Goal: Information Seeking & Learning: Learn about a topic

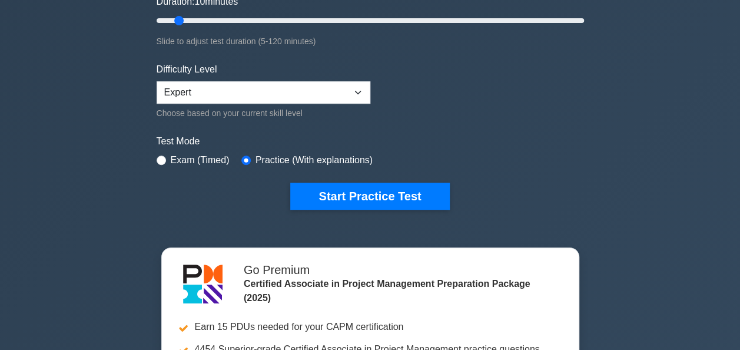
scroll to position [177, 0]
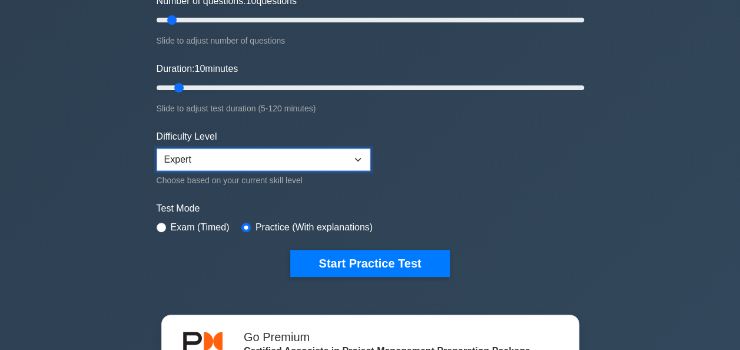
click at [275, 160] on select "Beginner Intermediate Expert" at bounding box center [264, 159] width 214 height 22
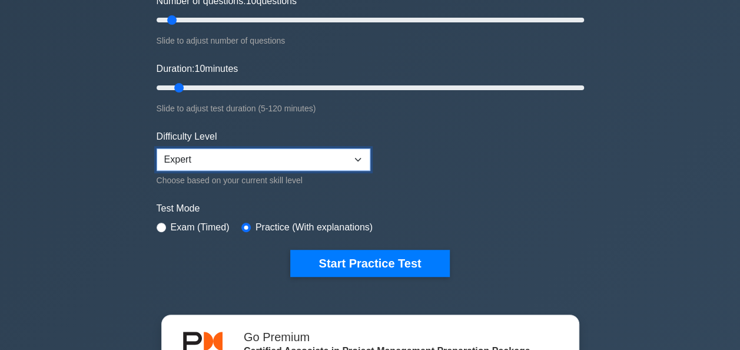
click at [275, 160] on select "Beginner Intermediate Expert" at bounding box center [264, 159] width 214 height 22
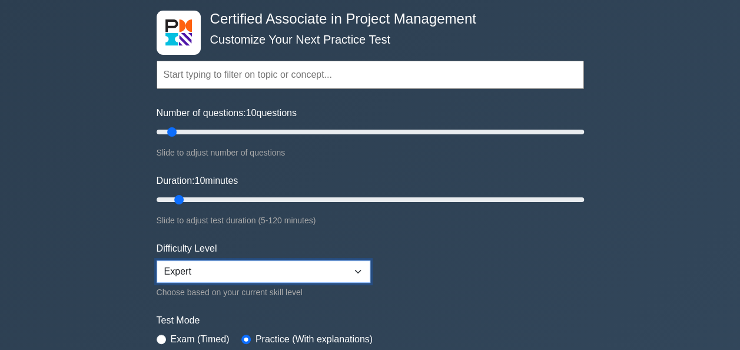
scroll to position [59, 0]
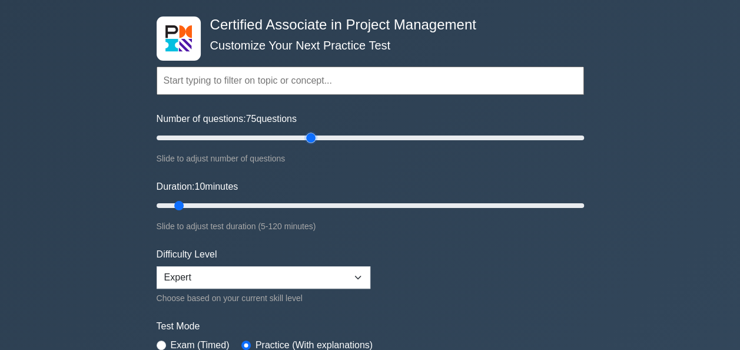
drag, startPoint x: 174, startPoint y: 140, endPoint x: 308, endPoint y: 133, distance: 134.4
type input "75"
click at [308, 133] on input "Number of questions: 75 questions" at bounding box center [370, 138] width 427 height 14
drag, startPoint x: 183, startPoint y: 205, endPoint x: 419, endPoint y: 196, distance: 236.2
type input "75"
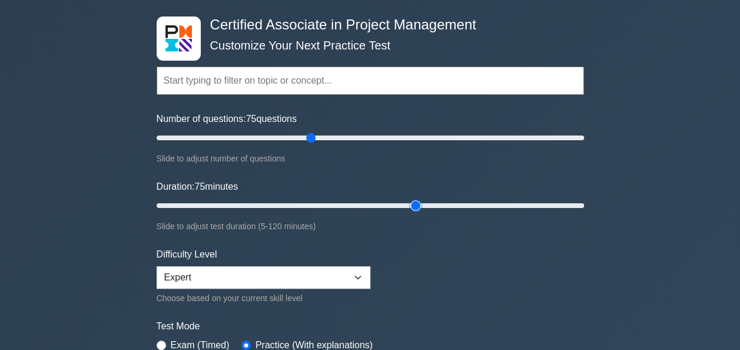
click at [419, 198] on input "Duration: 75 minutes" at bounding box center [370, 205] width 427 height 14
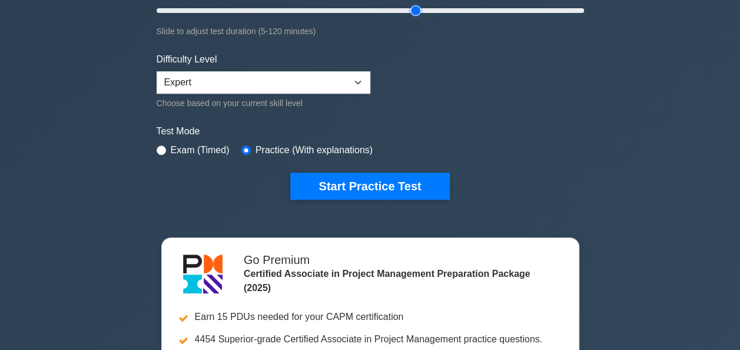
scroll to position [235, 0]
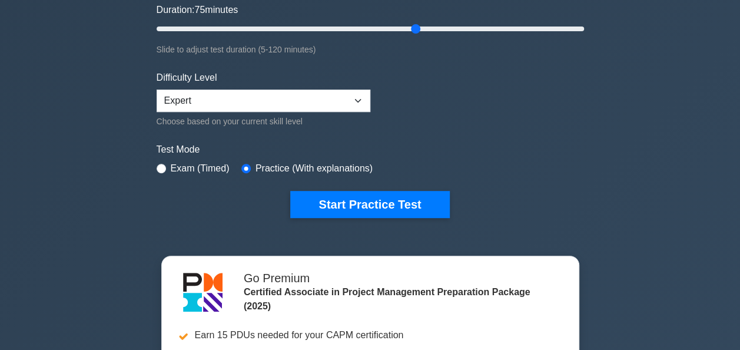
click at [184, 164] on label "Exam (Timed)" at bounding box center [200, 168] width 59 height 14
click at [165, 165] on div "Exam (Timed)" at bounding box center [193, 168] width 73 height 14
click at [157, 168] on div "Exam (Timed)" at bounding box center [193, 168] width 73 height 14
click at [166, 162] on div "Exam (Timed)" at bounding box center [193, 168] width 73 height 14
click at [154, 164] on div "Certified Associate in Project Management Customize Your Next Practice Test Top…" at bounding box center [370, 29] width 441 height 434
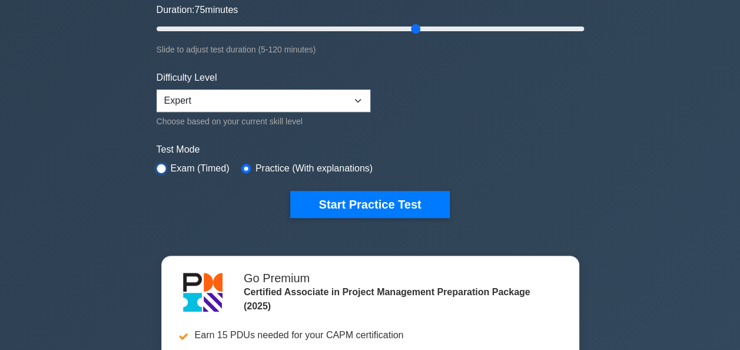
click at [158, 166] on input "radio" at bounding box center [161, 168] width 9 height 9
radio input "true"
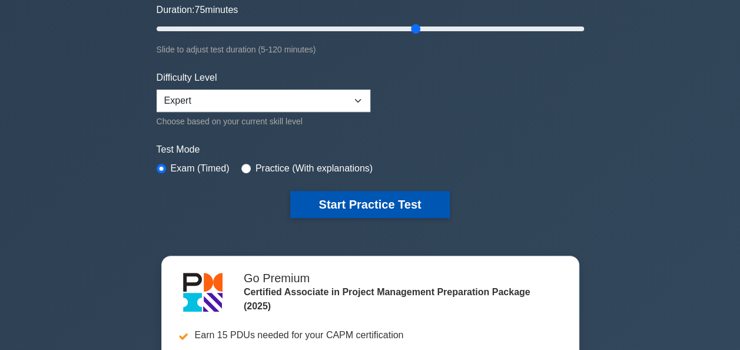
click at [350, 198] on button "Start Practice Test" at bounding box center [369, 204] width 159 height 27
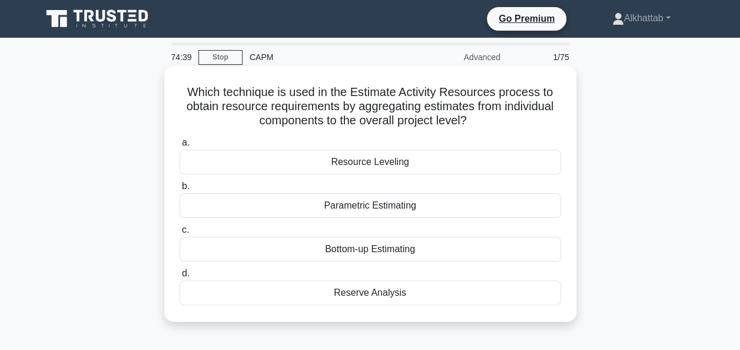
click at [294, 146] on label "a. Resource Leveling" at bounding box center [370, 154] width 381 height 39
click at [180, 146] on input "a. Resource Leveling" at bounding box center [180, 143] width 0 height 8
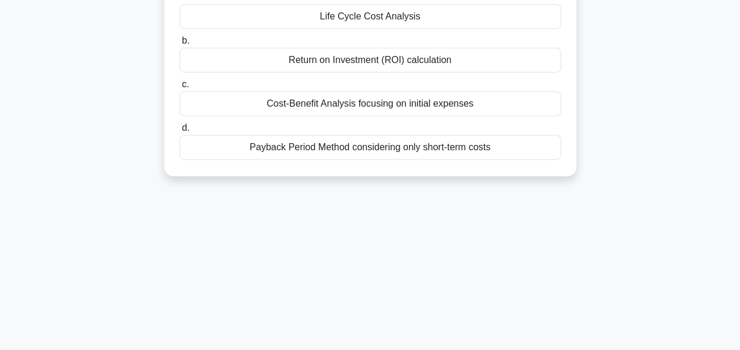
scroll to position [118, 0]
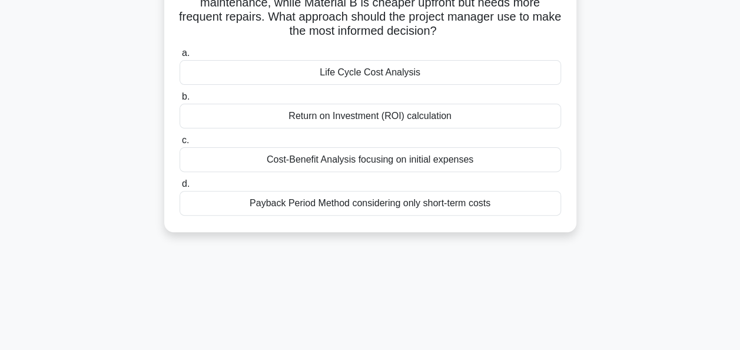
click at [325, 118] on div "Return on Investment (ROI) calculation" at bounding box center [370, 116] width 381 height 25
click at [180, 101] on input "b. Return on Investment (ROI) calculation" at bounding box center [180, 97] width 0 height 8
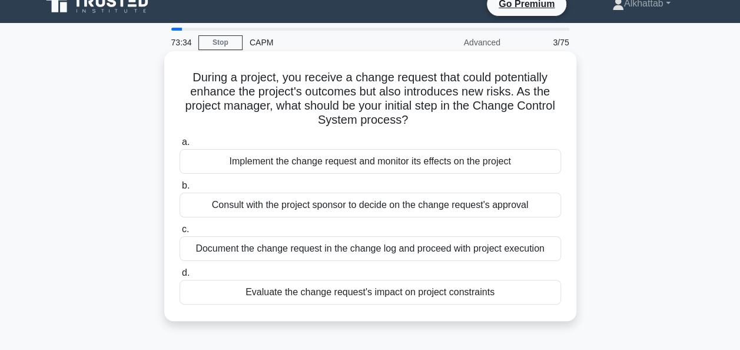
scroll to position [0, 0]
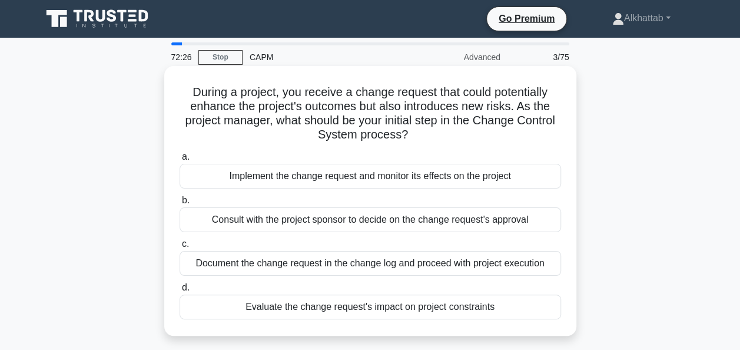
click at [407, 312] on div "Evaluate the change request's impact on project constraints" at bounding box center [370, 306] width 381 height 25
click at [180, 291] on input "d. Evaluate the change request's impact on project constraints" at bounding box center [180, 288] width 0 height 8
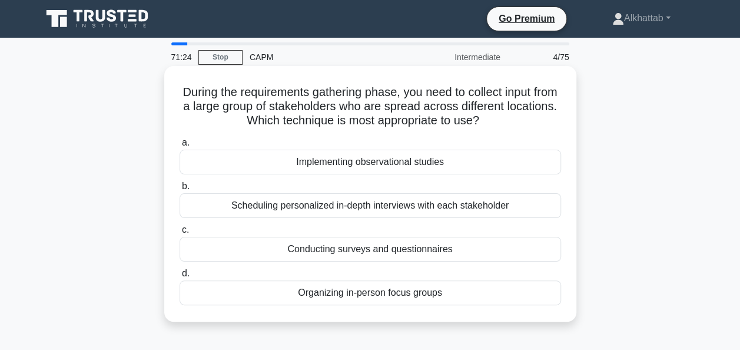
click at [418, 210] on div "Scheduling personalized in-depth interviews with each stakeholder" at bounding box center [370, 205] width 381 height 25
click at [180, 190] on input "b. Scheduling personalized in-depth interviews with each stakeholder" at bounding box center [180, 186] width 0 height 8
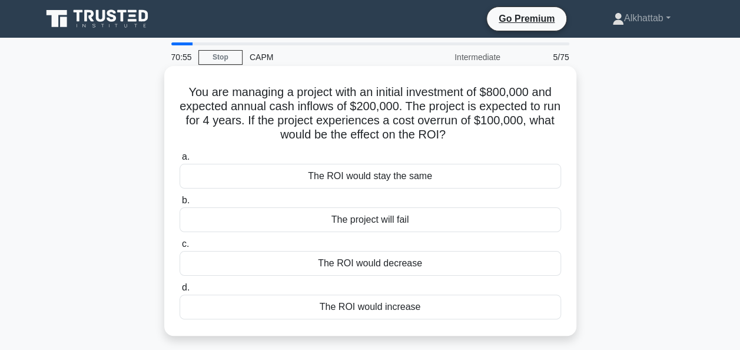
click at [381, 262] on div "The ROI would decrease" at bounding box center [370, 263] width 381 height 25
click at [180, 248] on input "c. The ROI would decrease" at bounding box center [180, 244] width 0 height 8
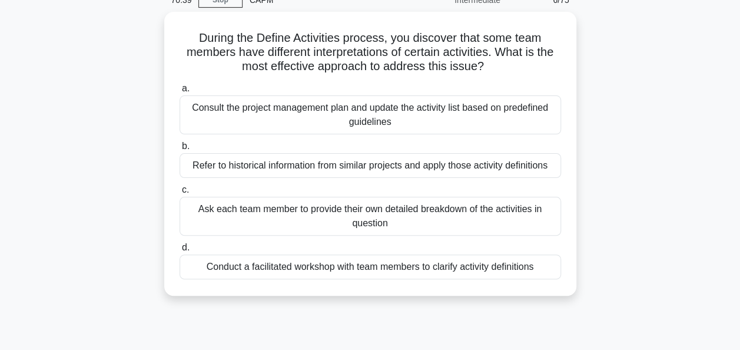
scroll to position [59, 0]
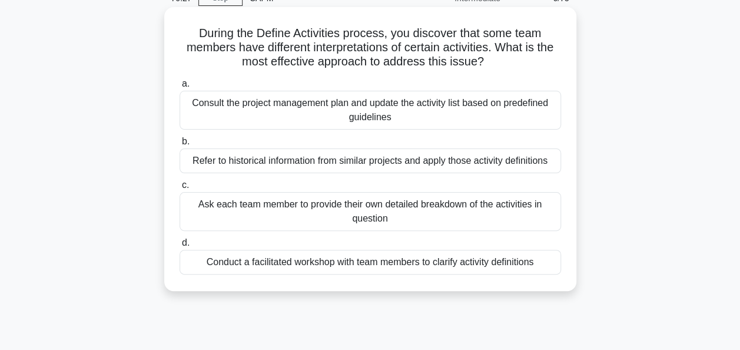
click at [251, 273] on div "Conduct a facilitated workshop with team members to clarify activity definitions" at bounding box center [370, 262] width 381 height 25
click at [180, 247] on input "d. Conduct a facilitated workshop with team members to clarify activity definit…" at bounding box center [180, 243] width 0 height 8
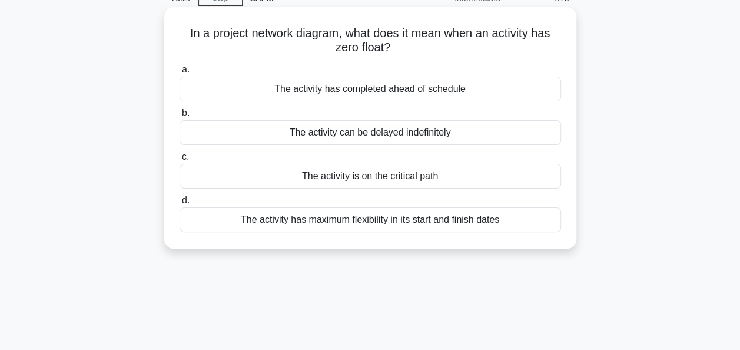
scroll to position [0, 0]
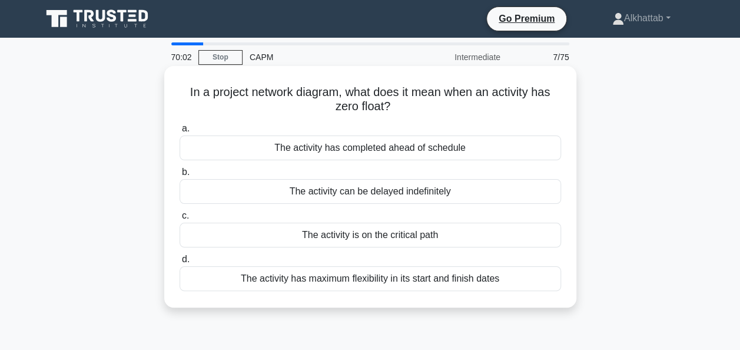
click at [269, 228] on div "The activity is on the critical path" at bounding box center [370, 234] width 381 height 25
click at [180, 220] on input "c. The activity is on the critical path" at bounding box center [180, 216] width 0 height 8
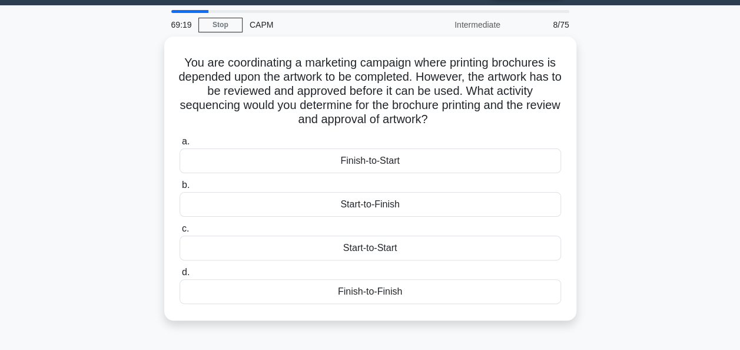
scroll to position [59, 0]
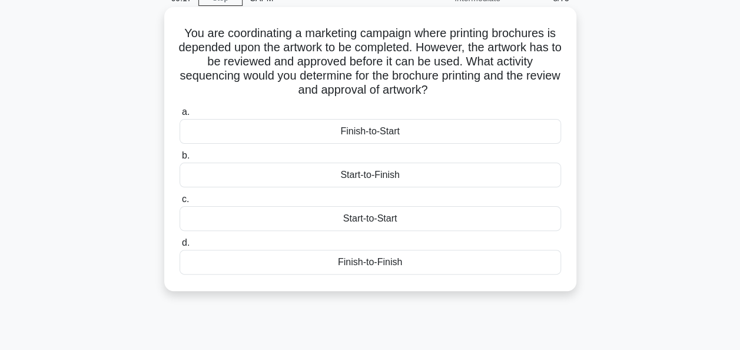
click at [283, 138] on div "Finish-to-Start" at bounding box center [370, 131] width 381 height 25
click at [180, 116] on input "a. Finish-to-Start" at bounding box center [180, 112] width 0 height 8
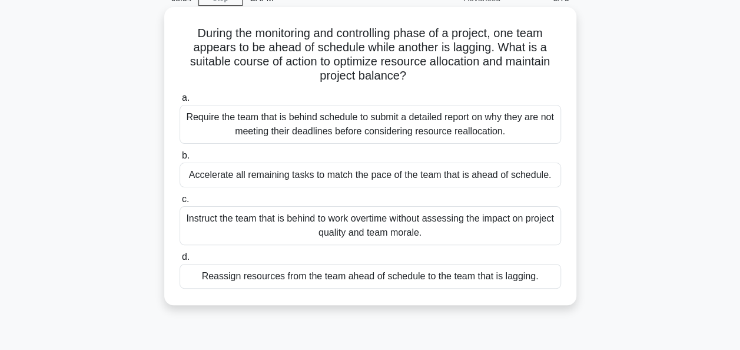
click at [229, 278] on div "Reassign resources from the team ahead of schedule to the team that is lagging." at bounding box center [370, 276] width 381 height 25
click at [180, 261] on input "d. Reassign resources from the team ahead of schedule to the team that is laggi…" at bounding box center [180, 257] width 0 height 8
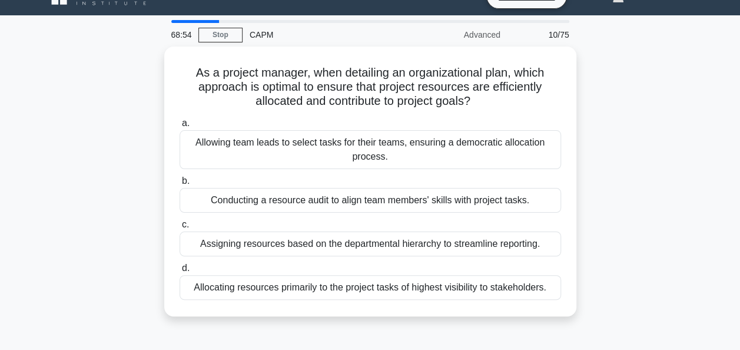
scroll to position [0, 0]
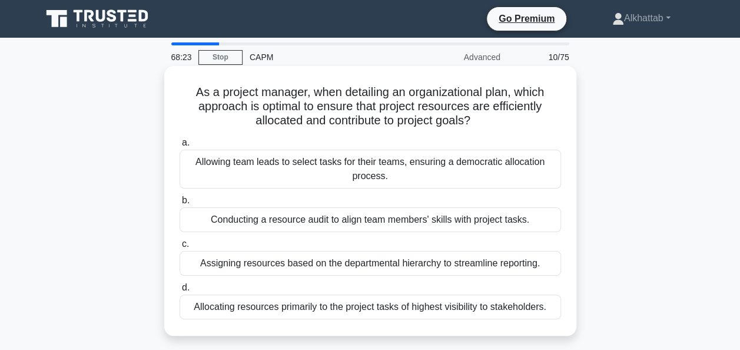
click at [222, 224] on div "Conducting a resource audit to align team members' skills with project tasks." at bounding box center [370, 219] width 381 height 25
click at [180, 204] on input "b. Conducting a resource audit to align team members' skills with project tasks." at bounding box center [180, 201] width 0 height 8
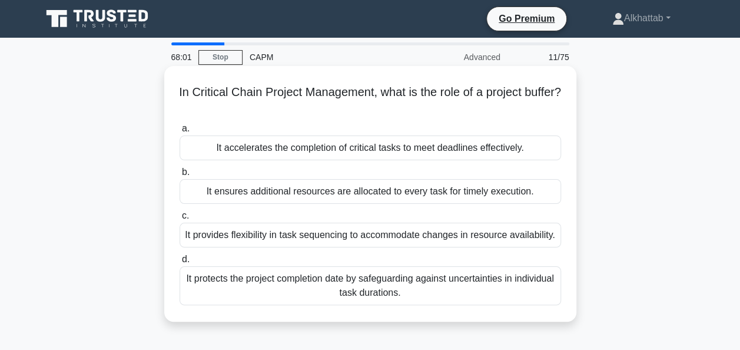
click at [292, 277] on div "It protects the project completion date by safeguarding against uncertainties i…" at bounding box center [370, 285] width 381 height 39
click at [180, 263] on input "d. It protects the project completion date by safeguarding against uncertaintie…" at bounding box center [180, 259] width 0 height 8
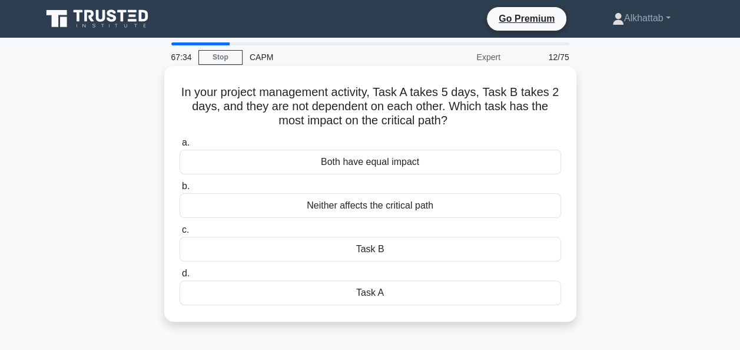
click at [307, 165] on div "Both have equal impact" at bounding box center [370, 162] width 381 height 25
click at [180, 147] on input "a. Both have equal impact" at bounding box center [180, 143] width 0 height 8
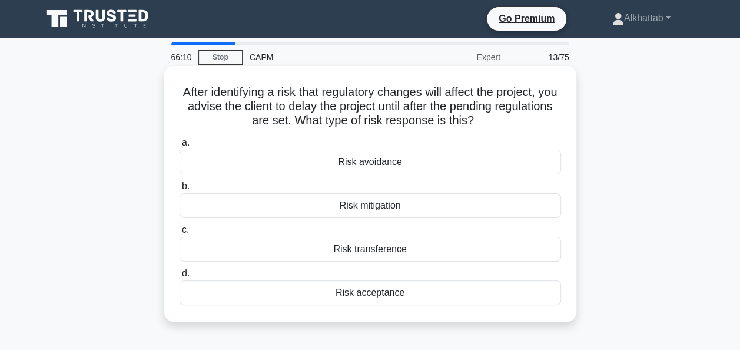
click at [315, 161] on div "Risk avoidance" at bounding box center [370, 162] width 381 height 25
click at [180, 147] on input "a. Risk avoidance" at bounding box center [180, 143] width 0 height 8
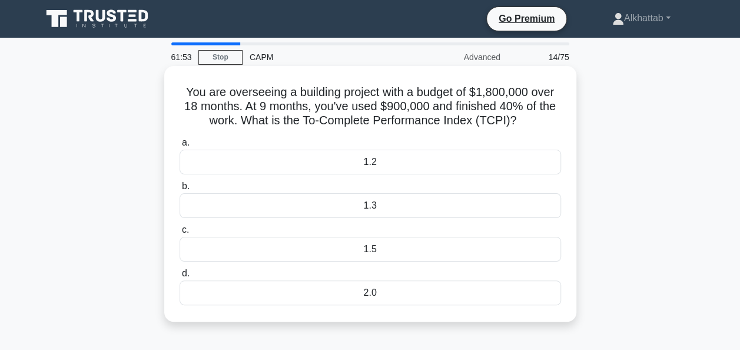
click at [339, 151] on div "1.2" at bounding box center [370, 162] width 381 height 25
click at [180, 147] on input "a. 1.2" at bounding box center [180, 143] width 0 height 8
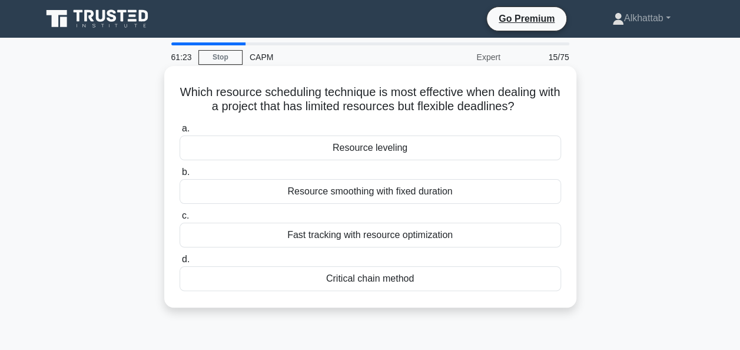
click at [231, 243] on div "Fast tracking with resource optimization" at bounding box center [370, 234] width 381 height 25
click at [180, 220] on input "c. Fast tracking with resource optimization" at bounding box center [180, 216] width 0 height 8
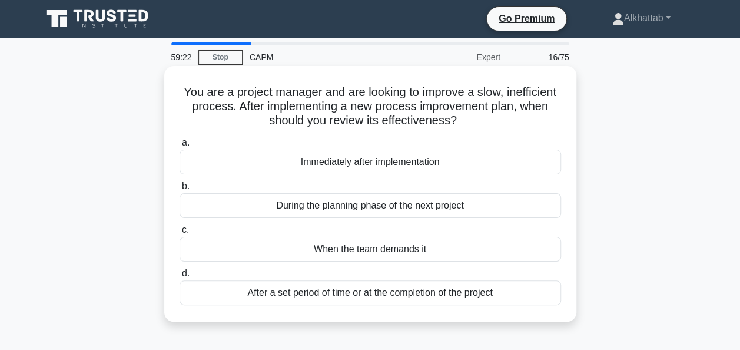
click at [374, 168] on div "Immediately after implementation" at bounding box center [370, 162] width 381 height 25
click at [180, 147] on input "a. Immediately after implementation" at bounding box center [180, 143] width 0 height 8
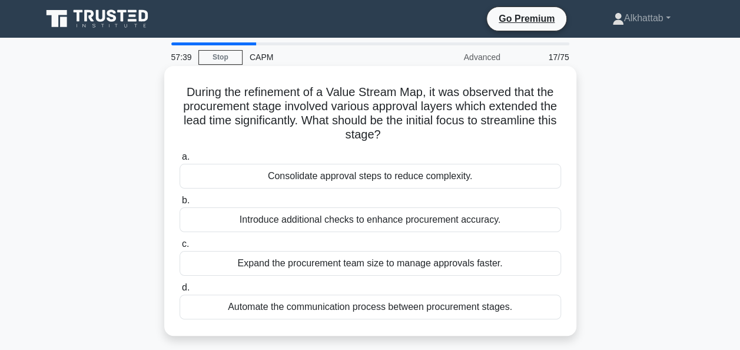
click at [476, 173] on div "Consolidate approval steps to reduce complexity." at bounding box center [370, 176] width 381 height 25
click at [180, 161] on input "a. Consolidate approval steps to reduce complexity." at bounding box center [180, 157] width 0 height 8
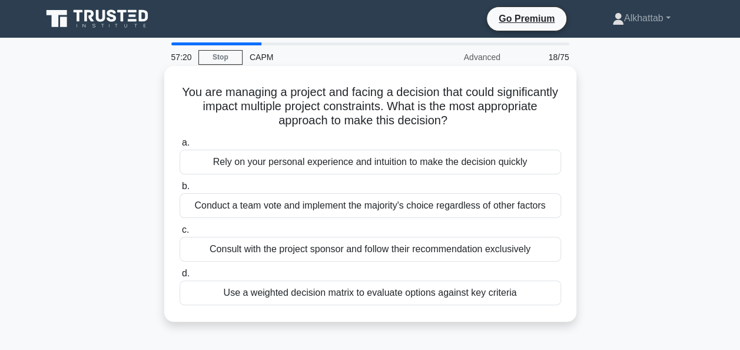
click at [441, 303] on div "Use a weighted decision matrix to evaluate options against key criteria" at bounding box center [370, 292] width 381 height 25
click at [180, 277] on input "d. Use a weighted decision matrix to evaluate options against key criteria" at bounding box center [180, 274] width 0 height 8
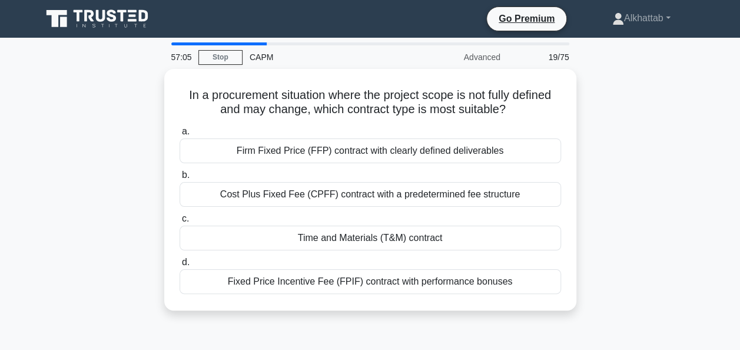
click at [657, 288] on div "In a procurement situation where the project scope is not fully defined and may…" at bounding box center [370, 196] width 671 height 255
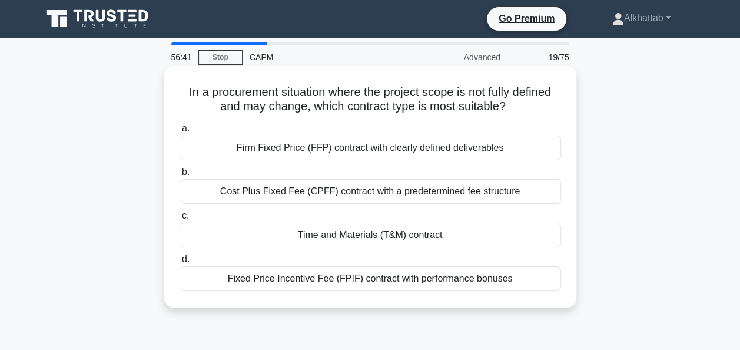
click at [530, 240] on div "Time and Materials (T&M) contract" at bounding box center [370, 234] width 381 height 25
click at [180, 220] on input "c. Time and Materials (T&M) contract" at bounding box center [180, 216] width 0 height 8
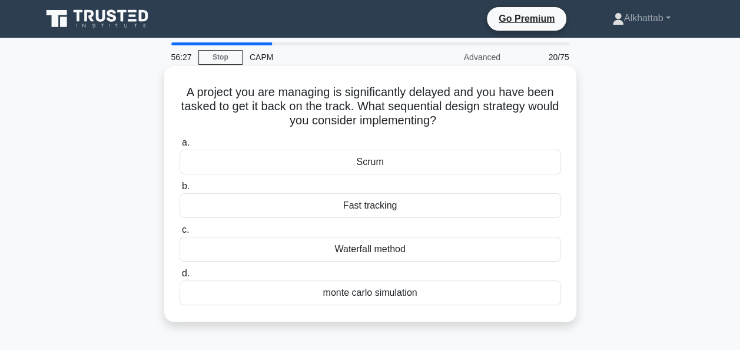
click at [539, 199] on div "Fast tracking" at bounding box center [370, 205] width 381 height 25
click at [180, 190] on input "b. Fast tracking" at bounding box center [180, 186] width 0 height 8
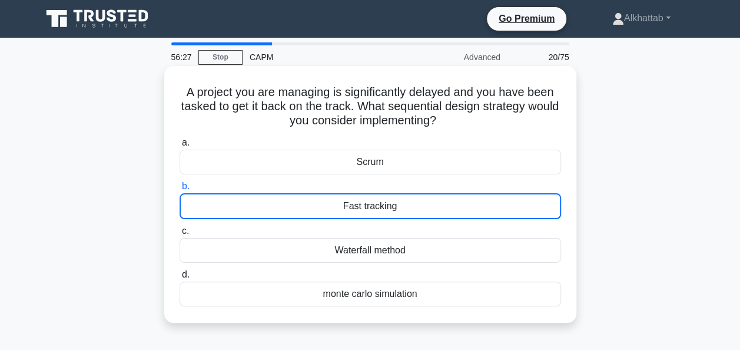
click at [539, 199] on div "Fast tracking" at bounding box center [370, 206] width 381 height 26
click at [180, 190] on input "b. Fast tracking" at bounding box center [180, 186] width 0 height 8
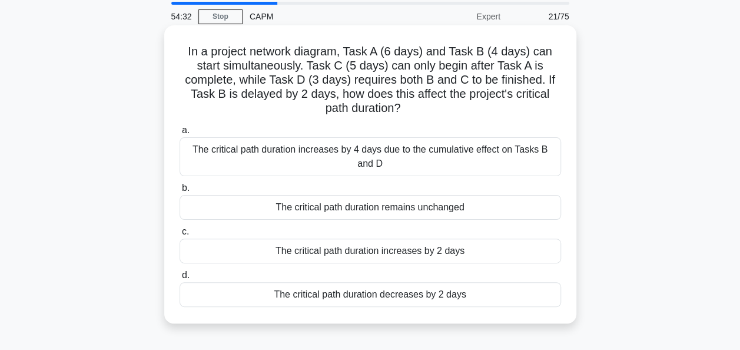
scroll to position [59, 0]
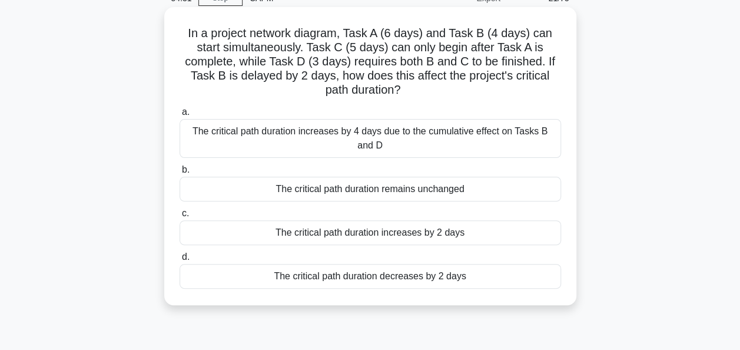
click at [526, 192] on div "The critical path duration remains unchanged" at bounding box center [370, 189] width 381 height 25
click at [180, 174] on input "b. The critical path duration remains unchanged" at bounding box center [180, 170] width 0 height 8
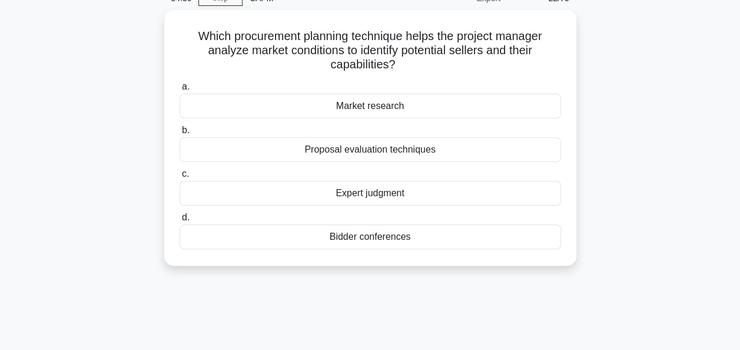
scroll to position [0, 0]
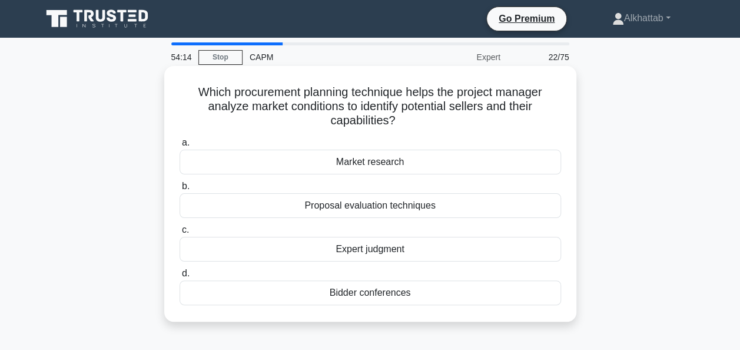
click at [465, 164] on div "Market research" at bounding box center [370, 162] width 381 height 25
click at [180, 147] on input "a. Market research" at bounding box center [180, 143] width 0 height 8
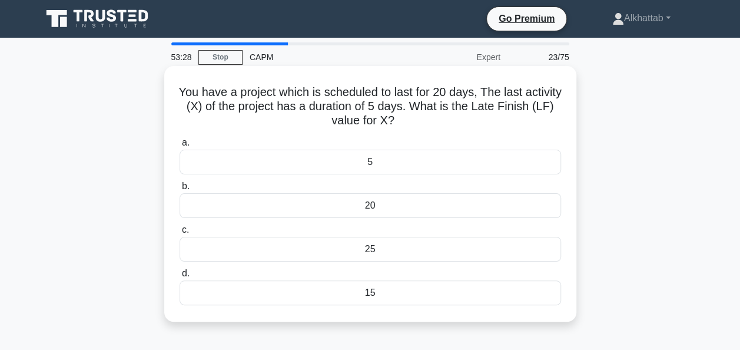
click at [439, 199] on div "20" at bounding box center [370, 205] width 381 height 25
click at [180, 190] on input "b. 20" at bounding box center [180, 186] width 0 height 8
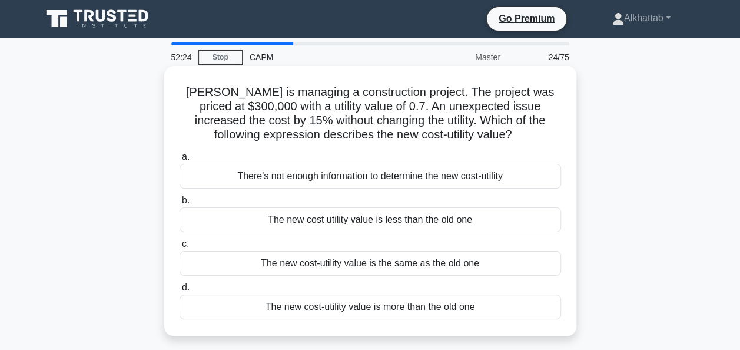
click at [398, 305] on div "The new cost-utility value is more than the old one" at bounding box center [370, 306] width 381 height 25
click at [180, 291] on input "d. The new cost-utility value is more than the old one" at bounding box center [180, 288] width 0 height 8
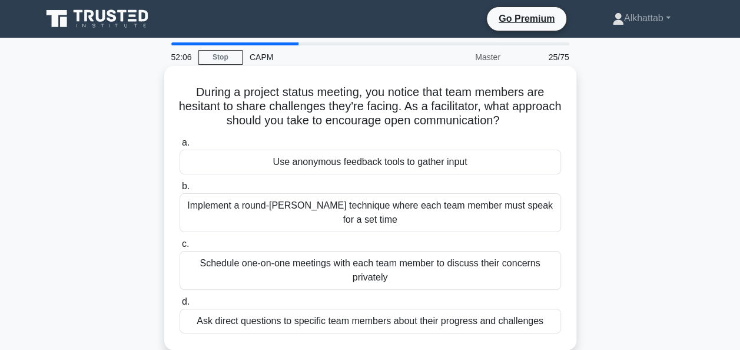
click at [251, 207] on div "Implement a round-[PERSON_NAME] technique where each team member must speak for…" at bounding box center [370, 212] width 381 height 39
click at [180, 190] on input "b. Implement a round-[PERSON_NAME] technique where each team member must speak …" at bounding box center [180, 186] width 0 height 8
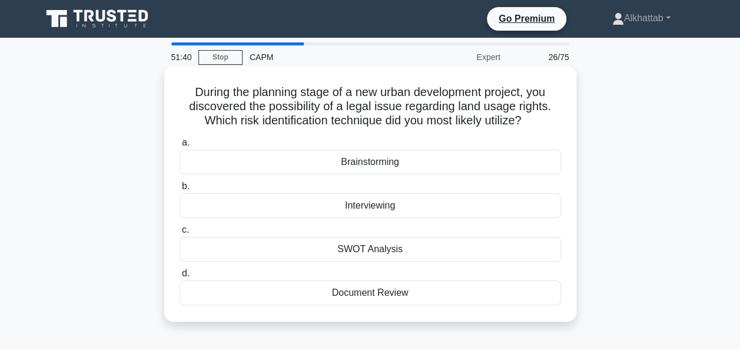
click at [352, 290] on div "Document Review" at bounding box center [370, 292] width 381 height 25
click at [180, 277] on input "d. Document Review" at bounding box center [180, 274] width 0 height 8
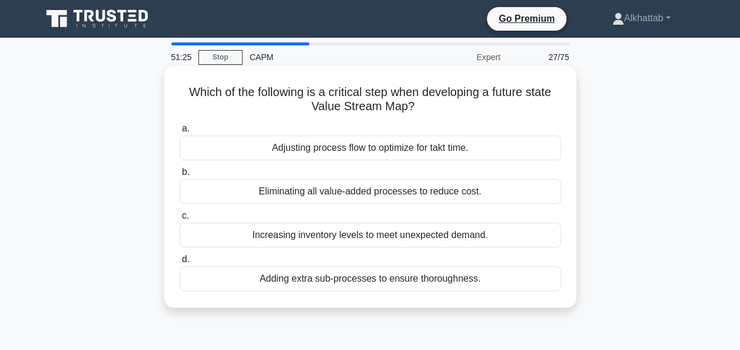
click at [264, 142] on div "Adjusting process flow to optimize for takt time." at bounding box center [370, 147] width 381 height 25
click at [180, 132] on input "a. Adjusting process flow to optimize for takt time." at bounding box center [180, 129] width 0 height 8
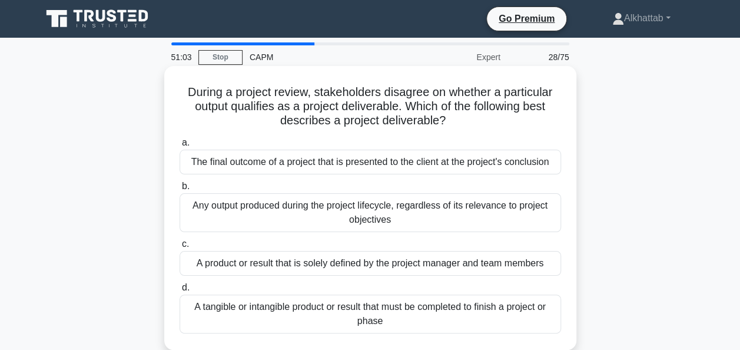
click at [235, 220] on div "Any output produced during the project lifecycle, regardless of its relevance t…" at bounding box center [370, 212] width 381 height 39
click at [180, 190] on input "b. Any output produced during the project lifecycle, regardless of its relevanc…" at bounding box center [180, 186] width 0 height 8
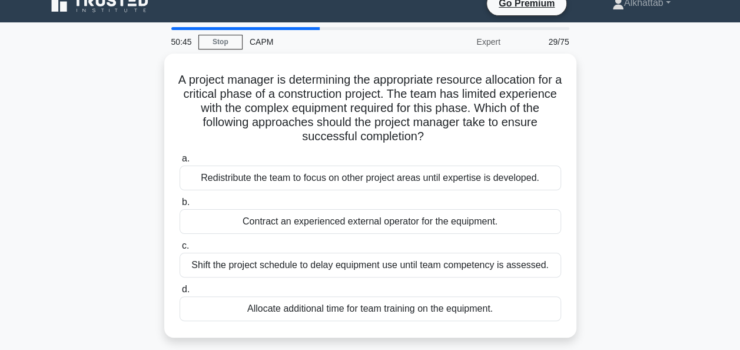
scroll to position [59, 0]
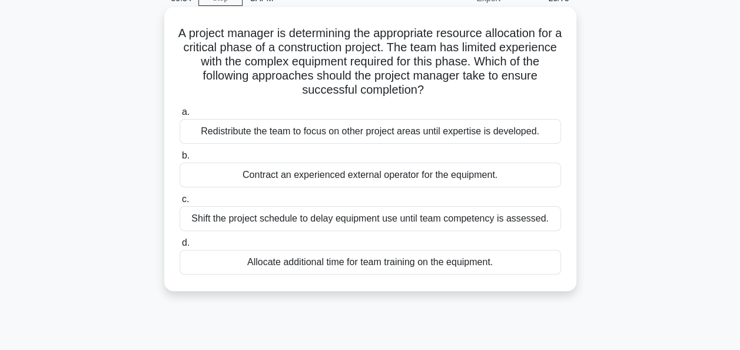
click at [255, 264] on div "Allocate additional time for team training on the equipment." at bounding box center [370, 262] width 381 height 25
click at [180, 247] on input "d. Allocate additional time for team training on the equipment." at bounding box center [180, 243] width 0 height 8
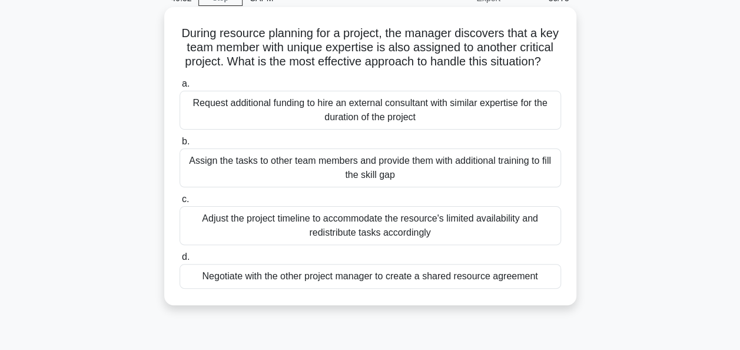
click at [214, 181] on div "Assign the tasks to other team members and provide them with additional trainin…" at bounding box center [370, 167] width 381 height 39
click at [180, 145] on input "b. Assign the tasks to other team members and provide them with additional trai…" at bounding box center [180, 142] width 0 height 8
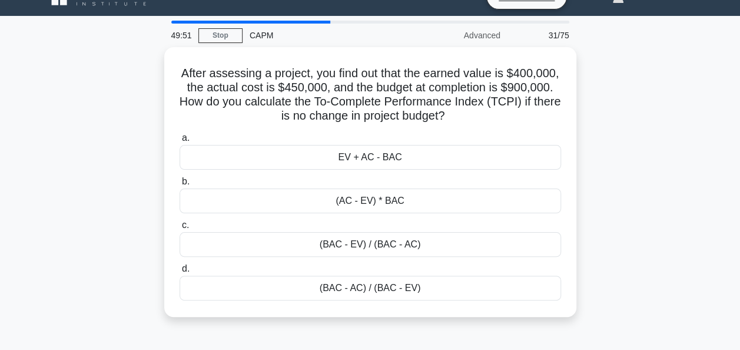
scroll to position [0, 0]
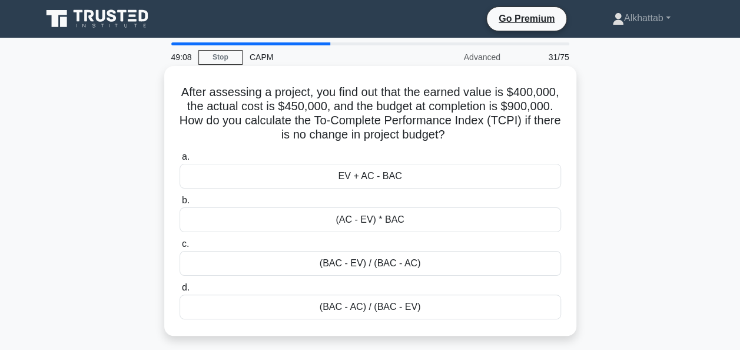
click at [266, 168] on div "EV + AC - BAC" at bounding box center [370, 176] width 381 height 25
click at [180, 161] on input "a. EV + AC - BAC" at bounding box center [180, 157] width 0 height 8
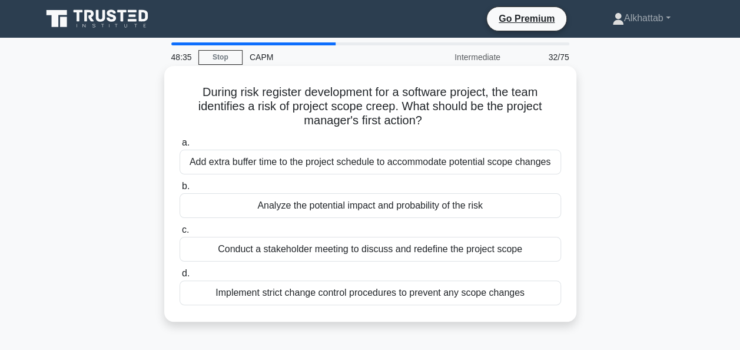
click at [277, 206] on div "Analyze the potential impact and probability of the risk" at bounding box center [370, 205] width 381 height 25
click at [180, 190] on input "b. Analyze the potential impact and probability of the risk" at bounding box center [180, 186] width 0 height 8
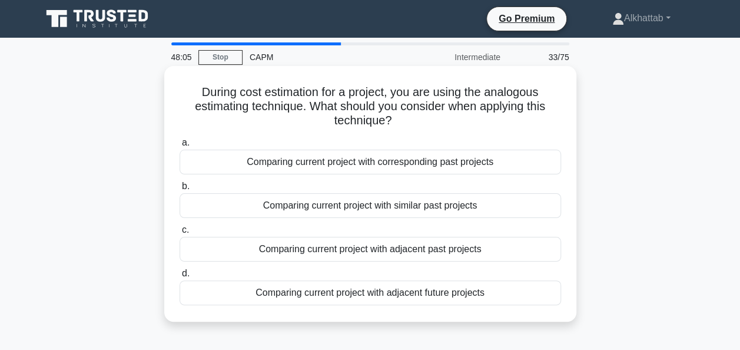
click at [213, 161] on div "Comparing current project with corresponding past projects" at bounding box center [370, 162] width 381 height 25
click at [180, 147] on input "a. Comparing current project with corresponding past projects" at bounding box center [180, 143] width 0 height 8
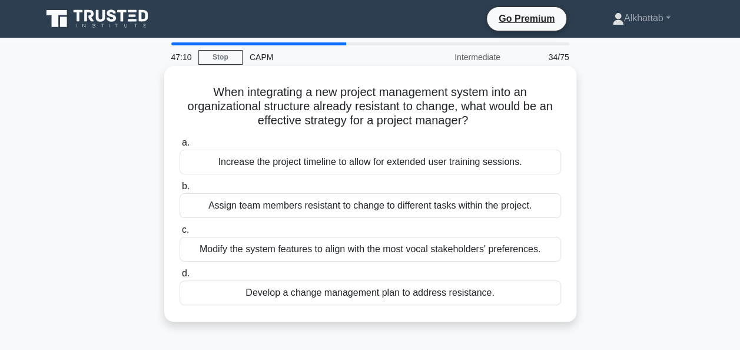
click at [339, 293] on div "Develop a change management plan to address resistance." at bounding box center [370, 292] width 381 height 25
click at [180, 277] on input "d. Develop a change management plan to address resistance." at bounding box center [180, 274] width 0 height 8
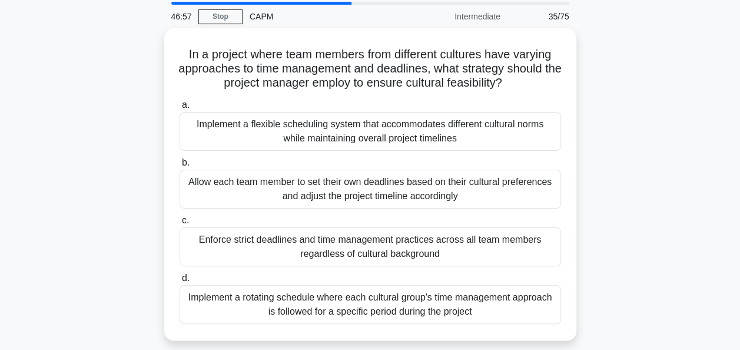
scroll to position [59, 0]
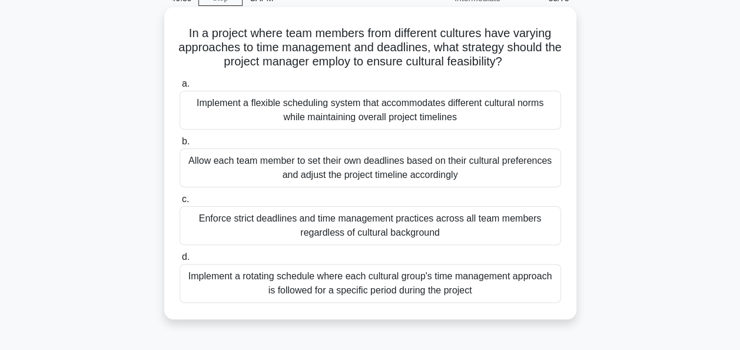
click at [233, 105] on div "Implement a flexible scheduling system that accommodates different cultural nor…" at bounding box center [370, 110] width 381 height 39
click at [180, 88] on input "a. Implement a flexible scheduling system that accommodates different cultural …" at bounding box center [180, 84] width 0 height 8
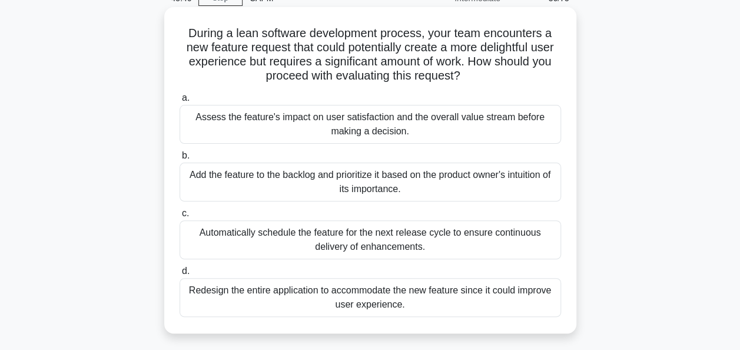
click at [244, 127] on div "Assess the feature's impact on user satisfaction and the overall value stream b…" at bounding box center [370, 124] width 381 height 39
click at [180, 102] on input "a. Assess the feature's impact on user satisfaction and the overall value strea…" at bounding box center [180, 98] width 0 height 8
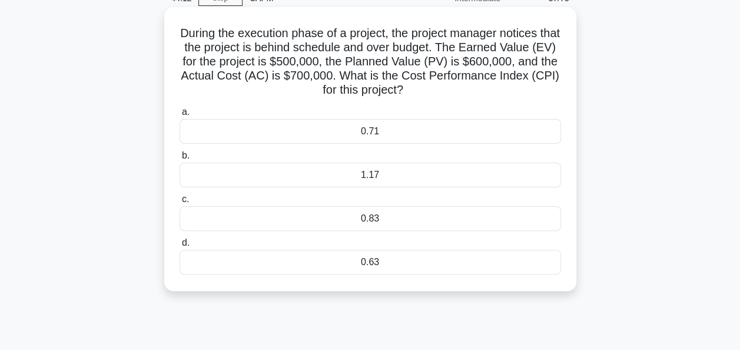
click at [323, 230] on div "0.83" at bounding box center [370, 218] width 381 height 25
click at [180, 203] on input "c. 0.83" at bounding box center [180, 199] width 0 height 8
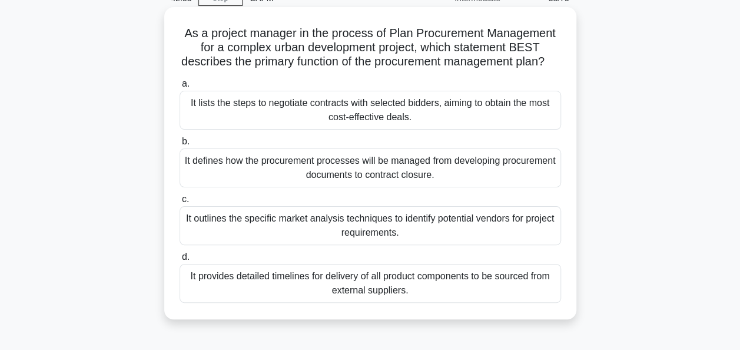
click at [353, 241] on div "It outlines the specific market analysis techniques to identify potential vendo…" at bounding box center [370, 225] width 381 height 39
click at [180, 203] on input "c. It outlines the specific market analysis techniques to identify potential ve…" at bounding box center [180, 199] width 0 height 8
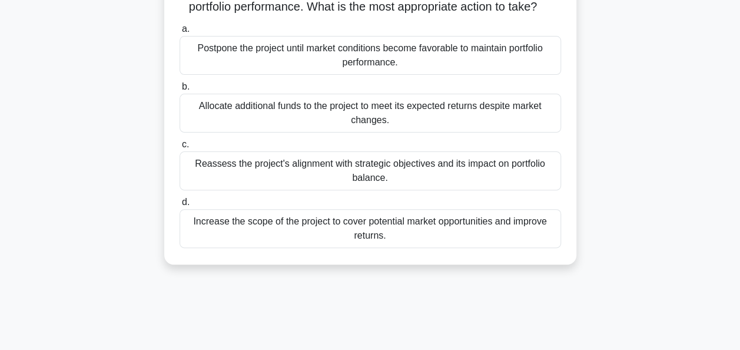
scroll to position [118, 0]
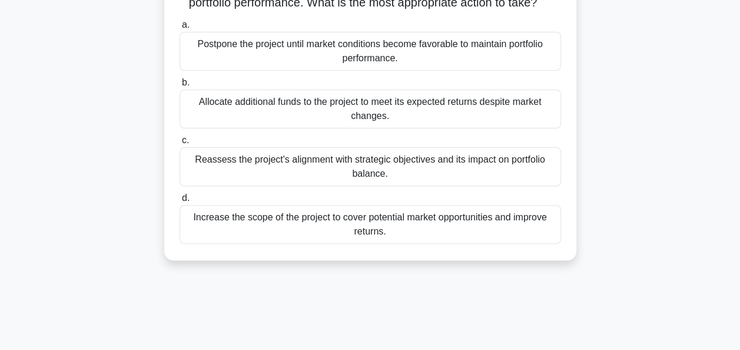
click at [229, 178] on div "Reassess the project's alignment with strategic objectives and its impact on po…" at bounding box center [370, 166] width 381 height 39
click at [180, 144] on input "c. Reassess the project's alignment with strategic objectives and its impact on…" at bounding box center [180, 141] width 0 height 8
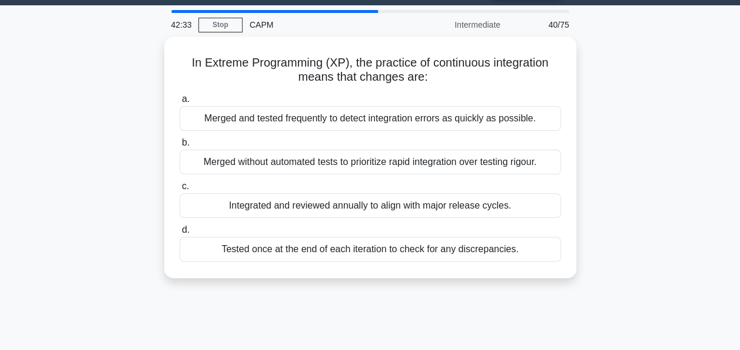
scroll to position [0, 0]
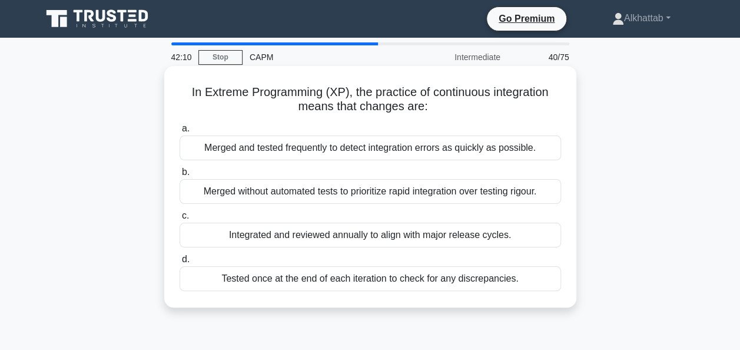
click at [250, 145] on div "Merged and tested frequently to detect integration errors as quickly as possibl…" at bounding box center [370, 147] width 381 height 25
click at [180, 132] on input "a. Merged and tested frequently to detect integration errors as quickly as poss…" at bounding box center [180, 129] width 0 height 8
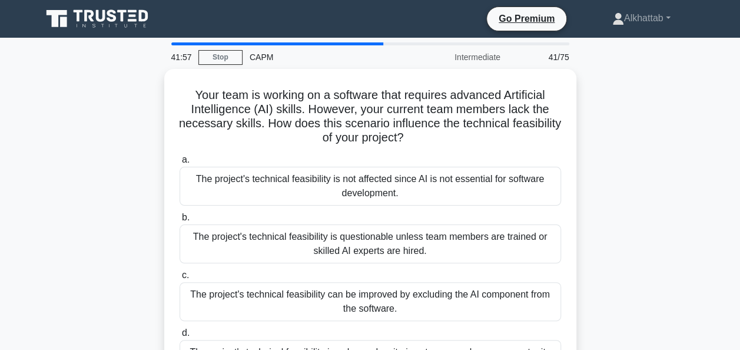
scroll to position [59, 0]
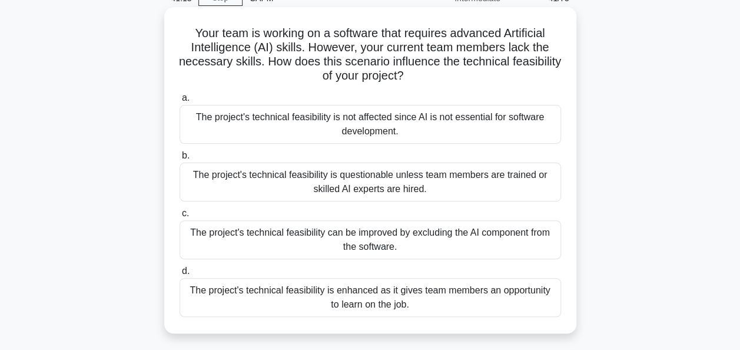
click at [256, 286] on div "The project's technical feasibility is enhanced as it gives team members an opp…" at bounding box center [370, 297] width 381 height 39
click at [180, 275] on input "d. The project's technical feasibility is enhanced as it gives team members an …" at bounding box center [180, 271] width 0 height 8
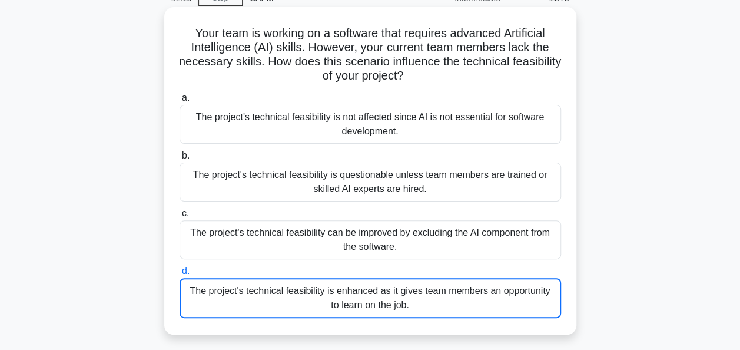
click at [256, 286] on div "The project's technical feasibility is enhanced as it gives team members an opp…" at bounding box center [370, 298] width 381 height 40
click at [180, 275] on input "d. The project's technical feasibility is enhanced as it gives team members an …" at bounding box center [180, 271] width 0 height 8
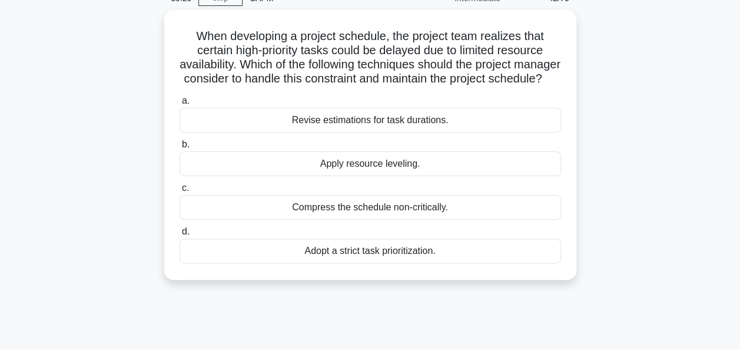
drag, startPoint x: 151, startPoint y: 231, endPoint x: 95, endPoint y: 185, distance: 72.3
click at [95, 185] on div "When developing a project schedule, the project team realizes that certain high…" at bounding box center [370, 152] width 671 height 284
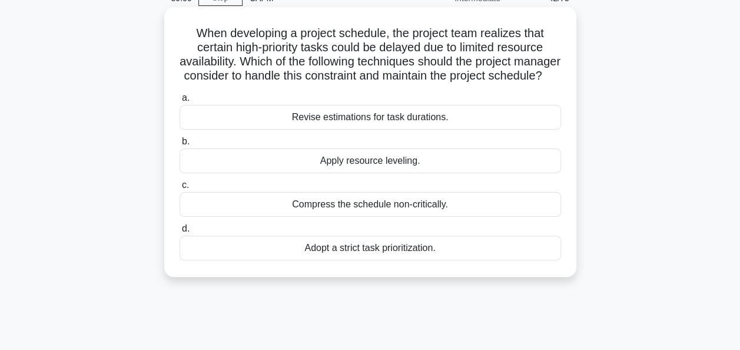
click at [247, 168] on div "Apply resource leveling." at bounding box center [370, 160] width 381 height 25
click at [180, 145] on input "b. Apply resource leveling." at bounding box center [180, 142] width 0 height 8
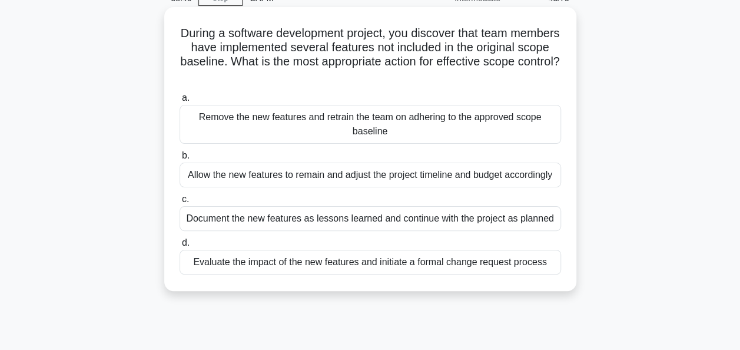
click at [288, 259] on div "Evaluate the impact of the new features and initiate a formal change request pr…" at bounding box center [370, 262] width 381 height 25
click at [180, 247] on input "d. Evaluate the impact of the new features and initiate a formal change request…" at bounding box center [180, 243] width 0 height 8
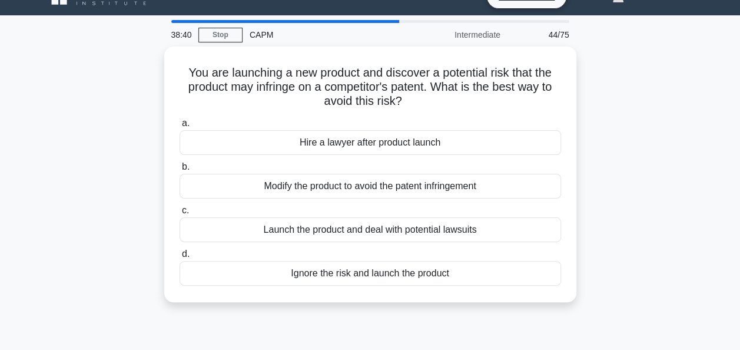
scroll to position [0, 0]
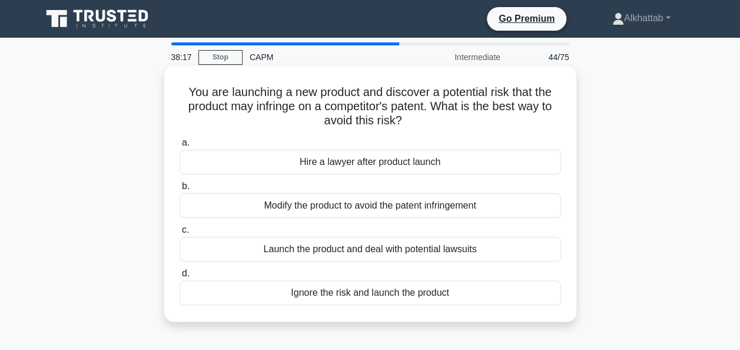
click at [253, 200] on div "Modify the product to avoid the patent infringement" at bounding box center [370, 205] width 381 height 25
click at [180, 190] on input "b. Modify the product to avoid the patent infringement" at bounding box center [180, 186] width 0 height 8
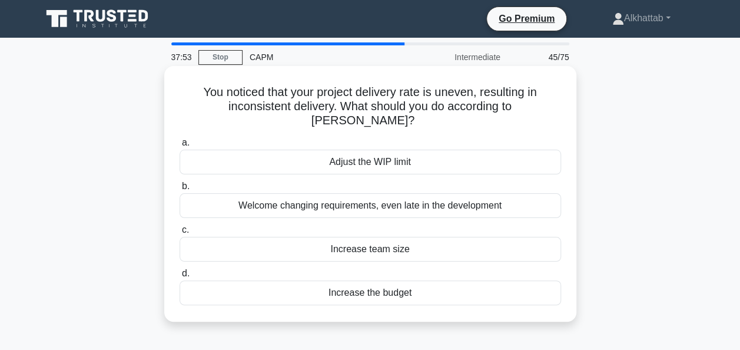
click at [237, 150] on div "Adjust the WIP limit" at bounding box center [370, 162] width 381 height 25
click at [180, 145] on input "a. Adjust the WIP limit" at bounding box center [180, 143] width 0 height 8
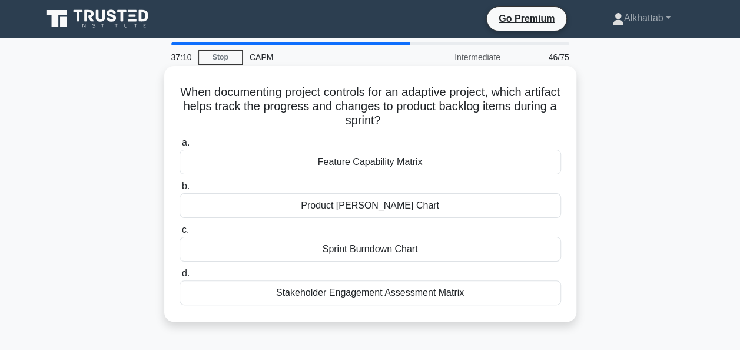
click at [275, 248] on div "Sprint Burndown Chart" at bounding box center [370, 249] width 381 height 25
click at [180, 234] on input "c. Sprint Burndown Chart" at bounding box center [180, 230] width 0 height 8
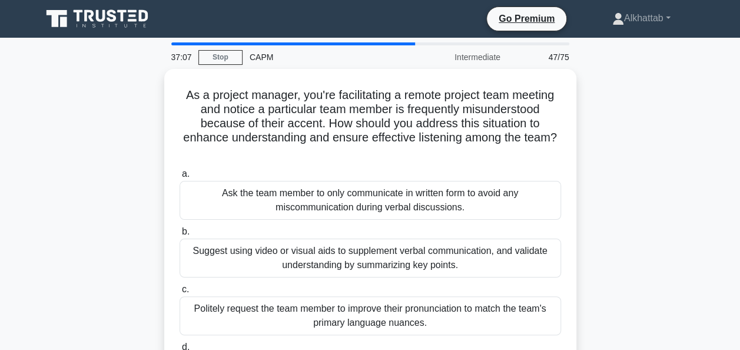
drag, startPoint x: 275, startPoint y: 248, endPoint x: 88, endPoint y: 141, distance: 215.7
click at [88, 141] on div "As a project manager, you're facilitating a remote project team meeting and not…" at bounding box center [370, 246] width 671 height 354
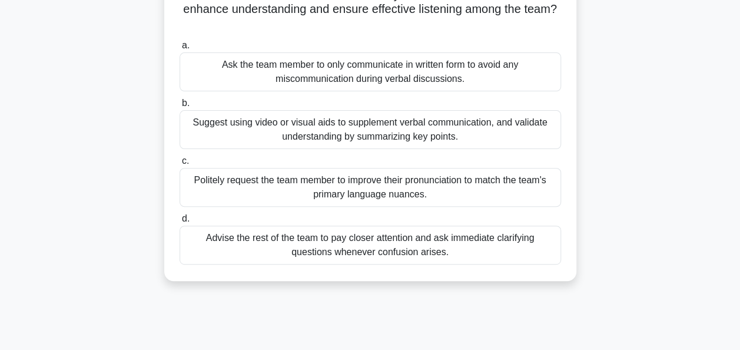
scroll to position [109, 0]
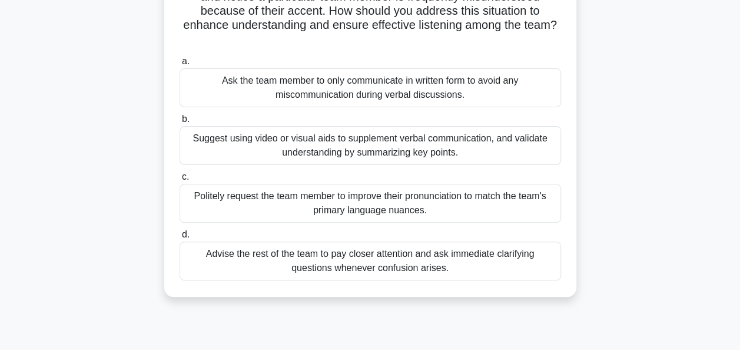
click at [190, 138] on div "Suggest using video or visual aids to supplement verbal communication, and vali…" at bounding box center [370, 145] width 381 height 39
click at [180, 123] on input "b. Suggest using video or visual aids to supplement verbal communication, and v…" at bounding box center [180, 119] width 0 height 8
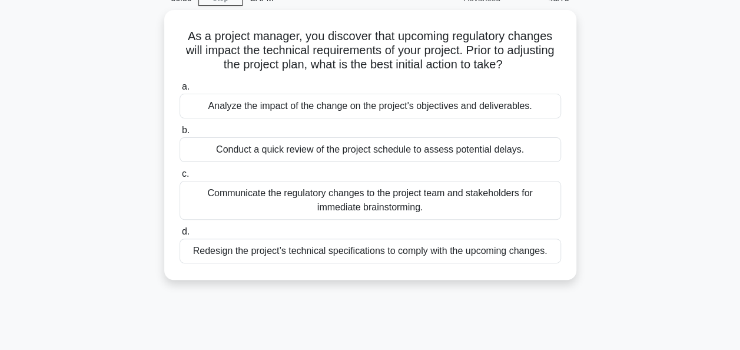
scroll to position [0, 0]
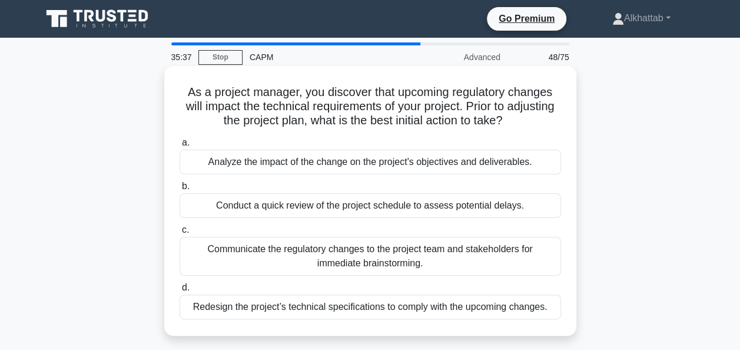
click at [433, 141] on label "a. Analyze the impact of the change on the project's objectives and deliverable…" at bounding box center [370, 154] width 381 height 39
click at [180, 141] on input "a. Analyze the impact of the change on the project's objectives and deliverable…" at bounding box center [180, 143] width 0 height 8
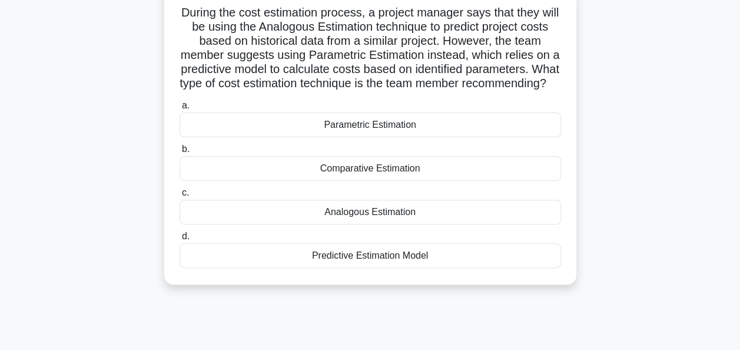
scroll to position [118, 0]
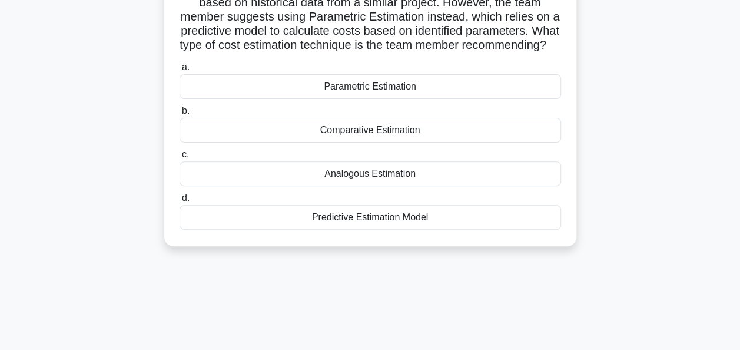
click at [370, 142] on div "Comparative Estimation" at bounding box center [370, 130] width 381 height 25
click at [180, 115] on input "b. Comparative Estimation" at bounding box center [180, 111] width 0 height 8
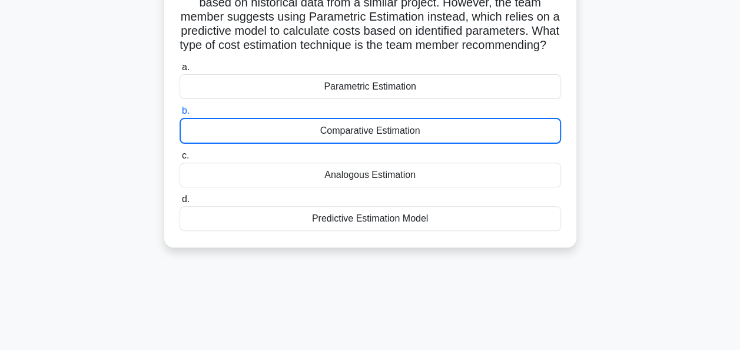
click at [370, 144] on div "Comparative Estimation" at bounding box center [370, 131] width 381 height 26
click at [180, 115] on input "b. Comparative Estimation" at bounding box center [180, 111] width 0 height 8
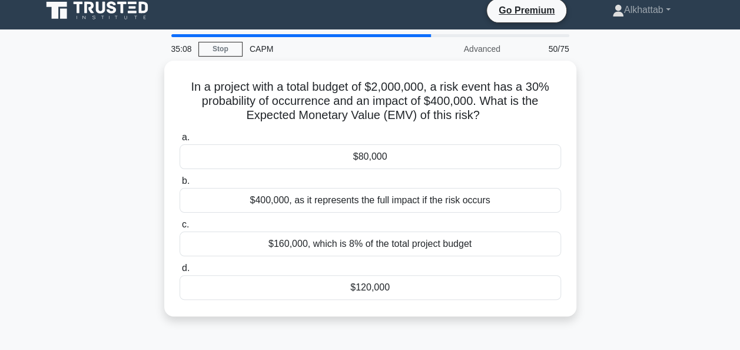
scroll to position [0, 0]
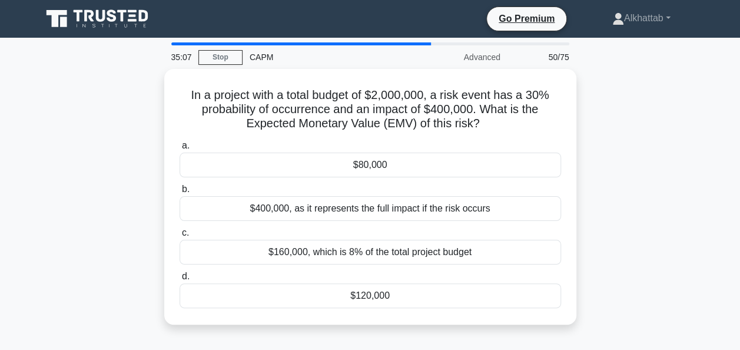
click at [118, 179] on div "In a project with a total budget of $2,000,000, a risk event has a 30% probabil…" at bounding box center [370, 204] width 671 height 270
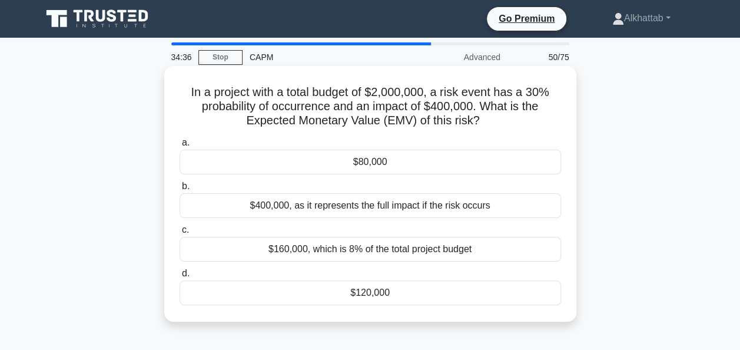
click at [355, 277] on label "d. $120,000" at bounding box center [370, 285] width 381 height 39
click at [180, 277] on input "d. $120,000" at bounding box center [180, 274] width 0 height 8
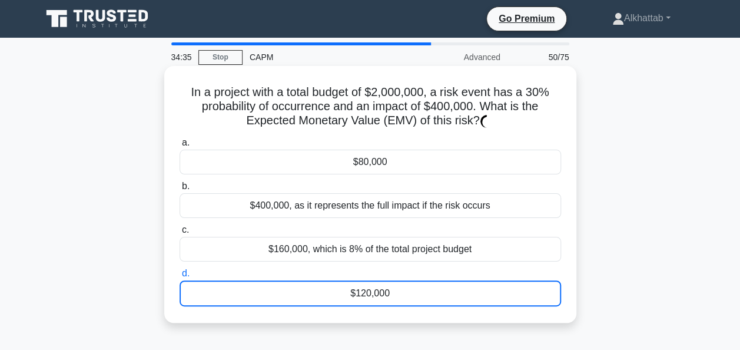
click at [347, 287] on div "$120,000" at bounding box center [370, 293] width 381 height 26
click at [180, 277] on input "d. $120,000" at bounding box center [180, 274] width 0 height 8
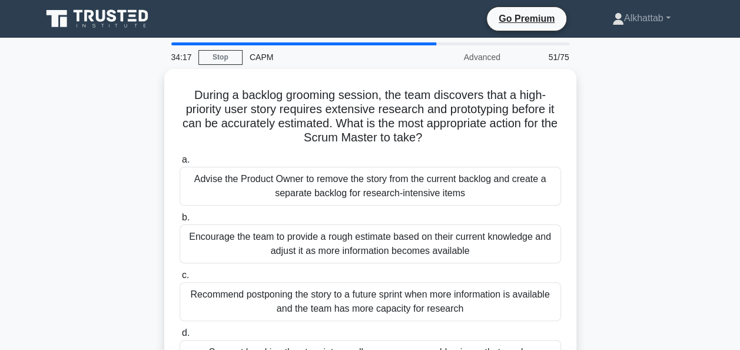
scroll to position [59, 0]
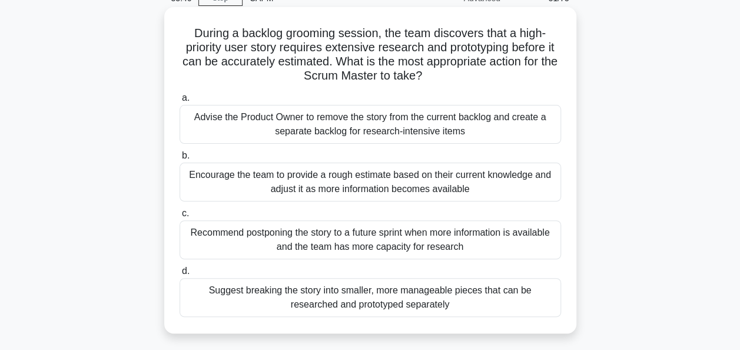
click at [260, 290] on div "Suggest breaking the story into smaller, more manageable pieces that can be res…" at bounding box center [370, 297] width 381 height 39
click at [180, 275] on input "d. Suggest breaking the story into smaller, more manageable pieces that can be …" at bounding box center [180, 271] width 0 height 8
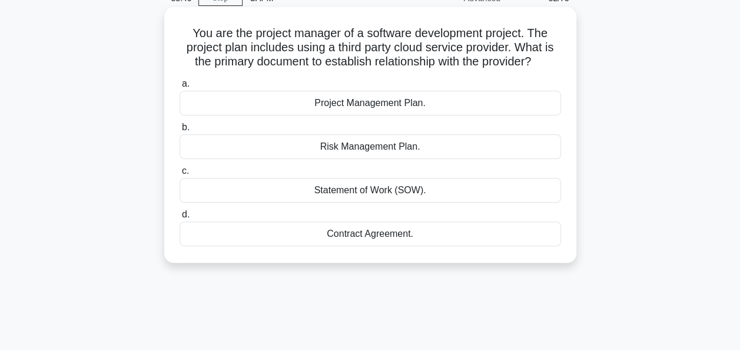
scroll to position [0, 0]
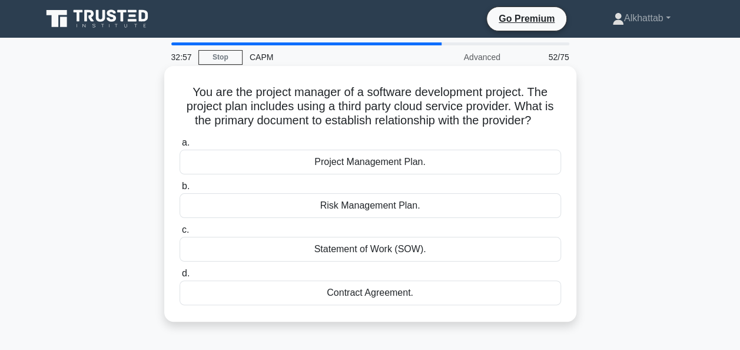
click at [237, 288] on div "Contract Agreement." at bounding box center [370, 292] width 381 height 25
click at [180, 277] on input "d. Contract Agreement." at bounding box center [180, 274] width 0 height 8
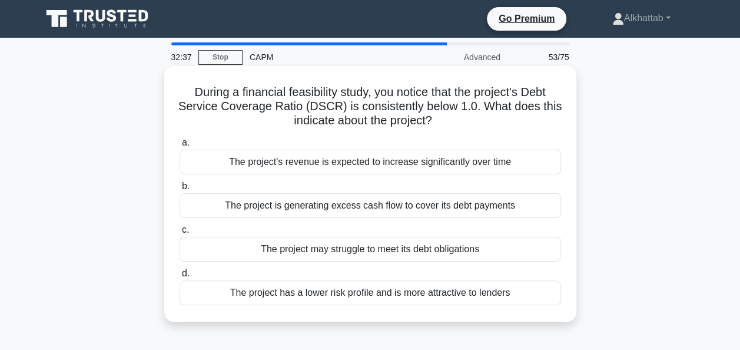
click at [237, 295] on div "The project has a lower risk profile and is more attractive to lenders" at bounding box center [370, 292] width 381 height 25
click at [180, 277] on input "d. The project has a lower risk profile and is more attractive to lenders" at bounding box center [180, 274] width 0 height 8
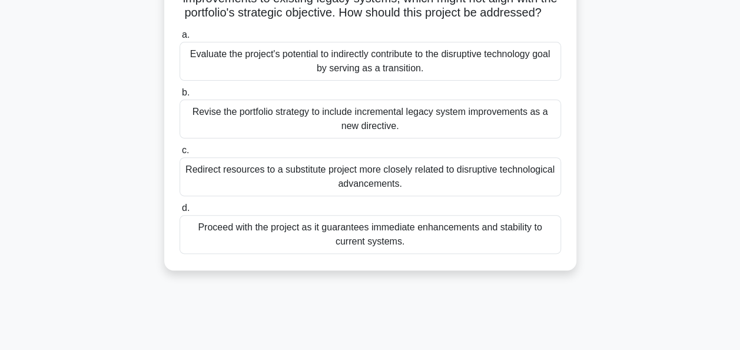
scroll to position [109, 0]
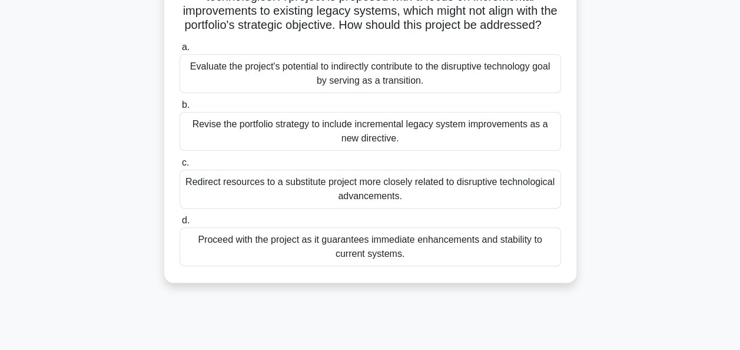
click at [251, 93] on div "Evaluate the project's potential to indirectly contribute to the disruptive tec…" at bounding box center [370, 73] width 381 height 39
click at [180, 51] on input "a. Evaluate the project's potential to indirectly contribute to the disruptive …" at bounding box center [180, 48] width 0 height 8
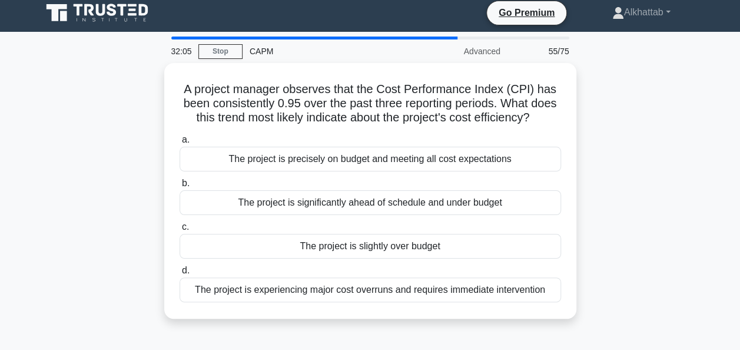
scroll to position [0, 0]
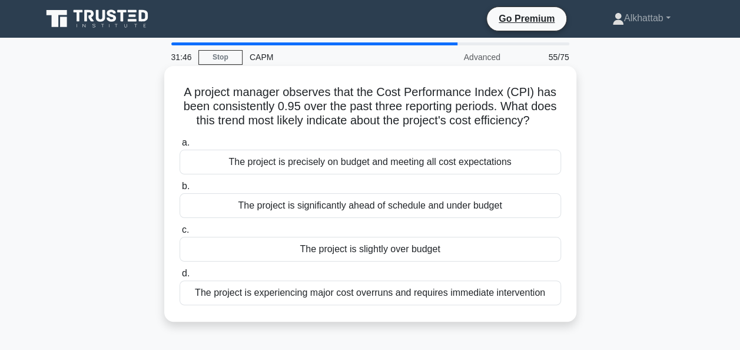
drag, startPoint x: 261, startPoint y: 168, endPoint x: 208, endPoint y: 171, distance: 53.6
click at [261, 169] on div "The project is precisely on budget and meeting all cost expectations" at bounding box center [370, 162] width 381 height 25
click at [180, 147] on input "a. The project is precisely on budget and meeting all cost expectations" at bounding box center [180, 143] width 0 height 8
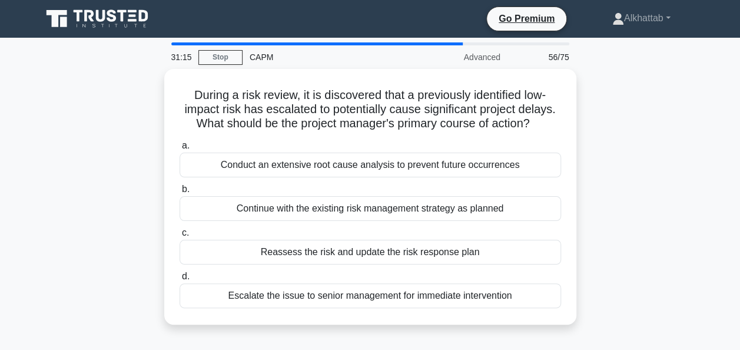
drag, startPoint x: 280, startPoint y: 252, endPoint x: 32, endPoint y: 190, distance: 256.1
click at [32, 190] on main "31:15 Stop CAPM Advanced 56/75 During a risk review, it is discovered that a pr…" at bounding box center [370, 337] width 740 height 598
drag, startPoint x: 32, startPoint y: 190, endPoint x: 38, endPoint y: 205, distance: 17.2
click at [38, 205] on div "During a risk review, it is discovered that a previously identified low-impact …" at bounding box center [370, 204] width 671 height 270
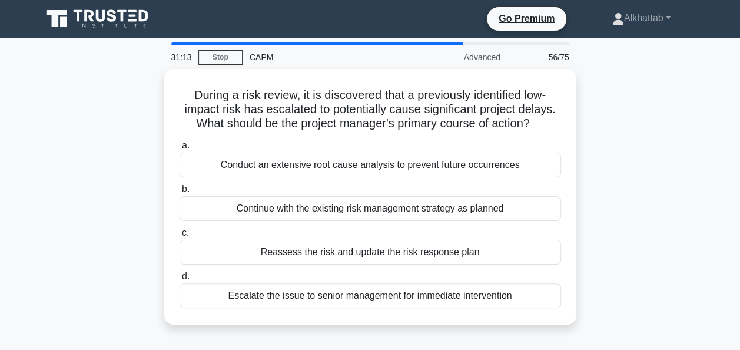
drag, startPoint x: 38, startPoint y: 205, endPoint x: 61, endPoint y: 229, distance: 32.9
click at [61, 229] on div "During a risk review, it is discovered that a previously identified low-impact …" at bounding box center [370, 204] width 671 height 270
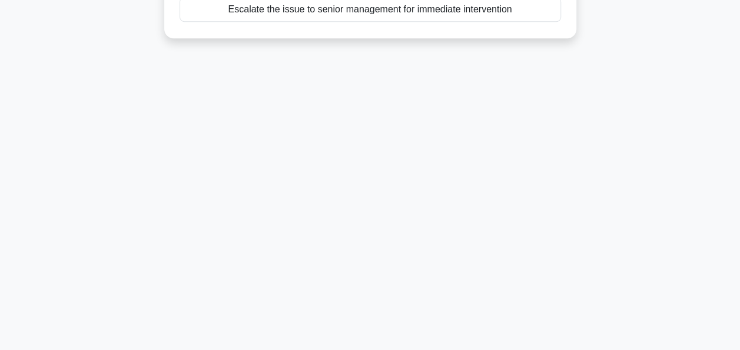
click at [590, 237] on div "31:12 Stop CAPM Advanced 56/75 During a risk review, it is discovered that a pr…" at bounding box center [370, 50] width 671 height 589
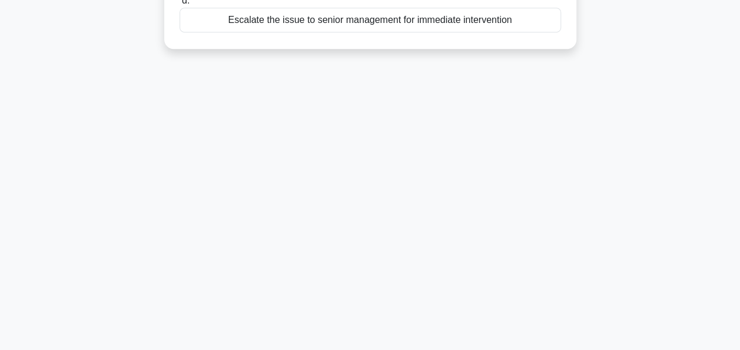
scroll to position [51, 0]
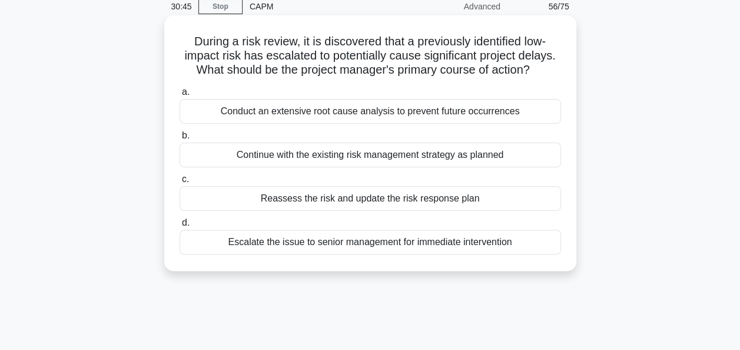
click at [532, 215] on label "d. Escalate the issue to senior management for immediate intervention" at bounding box center [370, 234] width 381 height 39
click at [180, 219] on input "d. Escalate the issue to senior management for immediate intervention" at bounding box center [180, 223] width 0 height 8
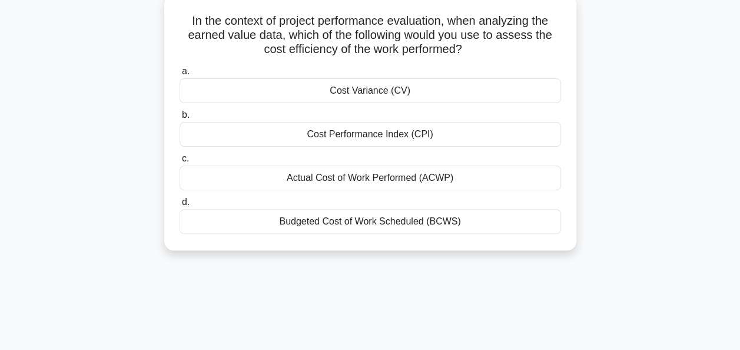
scroll to position [0, 0]
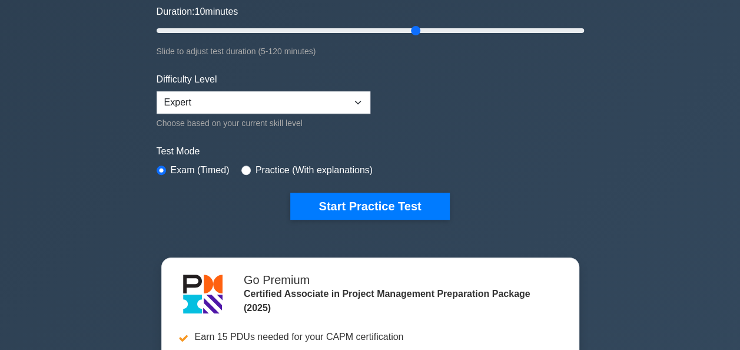
scroll to position [235, 0]
